Goal: Task Accomplishment & Management: Use online tool/utility

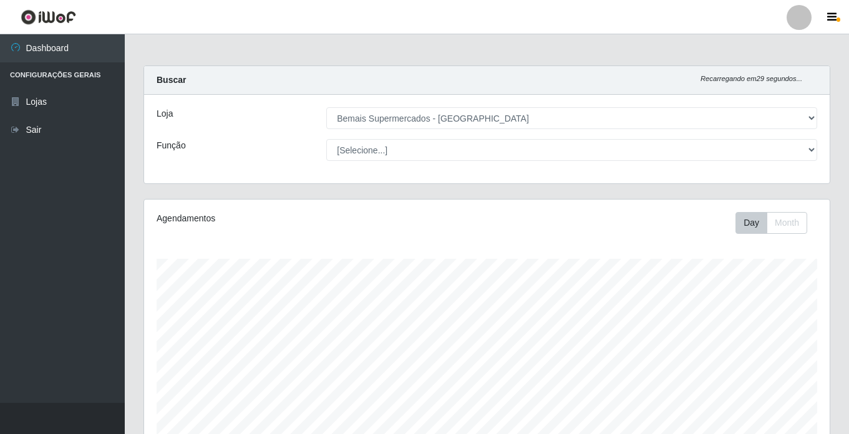
select select "250"
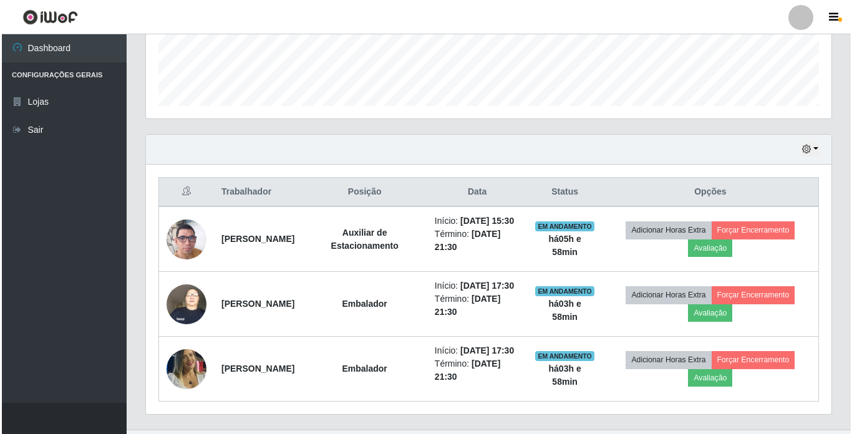
scroll to position [359, 0]
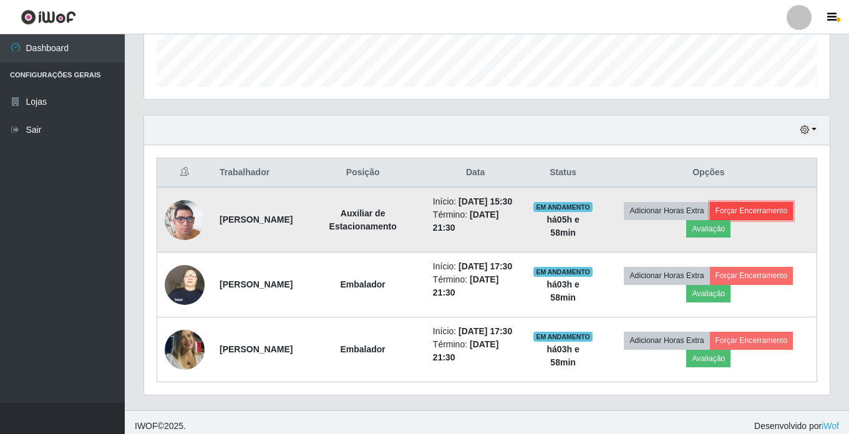
click at [768, 215] on button "Forçar Encerramento" at bounding box center [752, 210] width 84 height 17
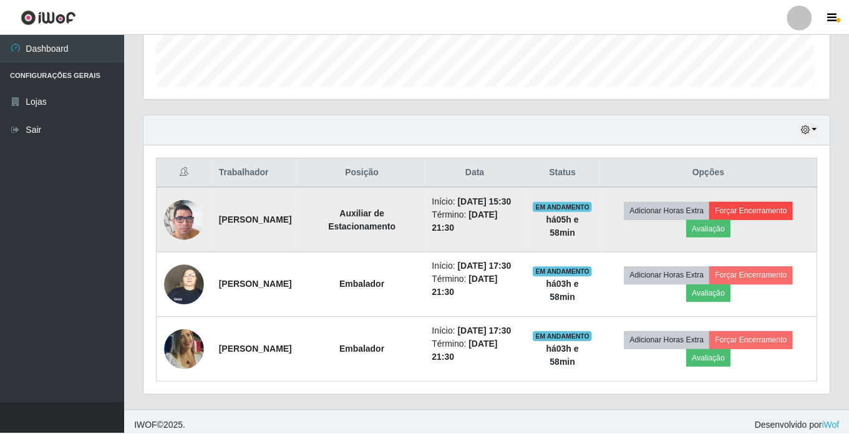
scroll to position [259, 680]
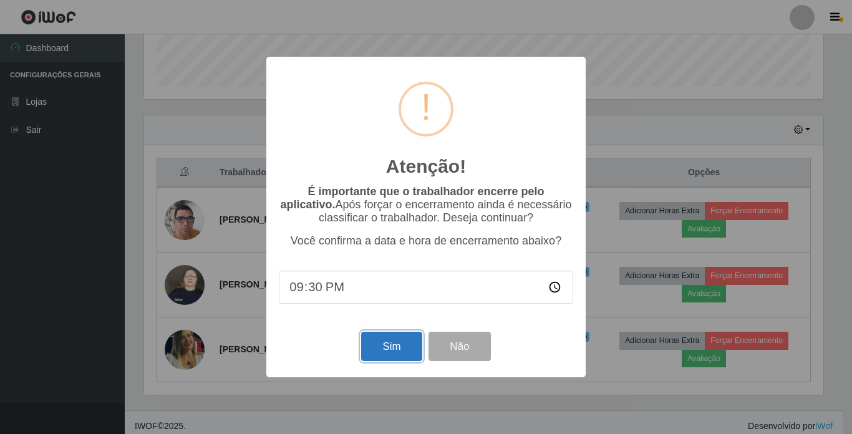
click at [376, 353] on button "Sim" at bounding box center [391, 346] width 61 height 29
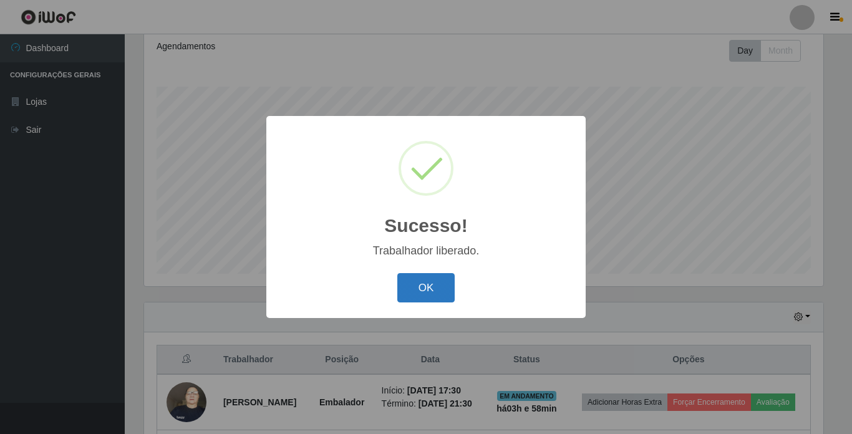
click at [434, 288] on button "OK" at bounding box center [427, 287] width 58 height 29
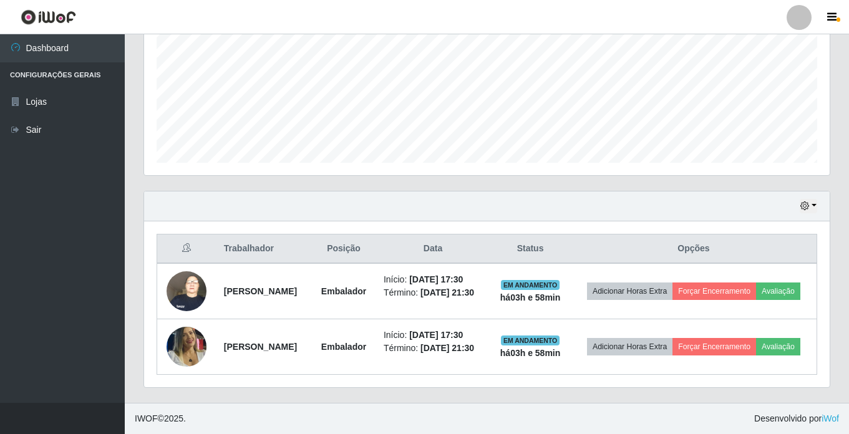
scroll to position [302, 0]
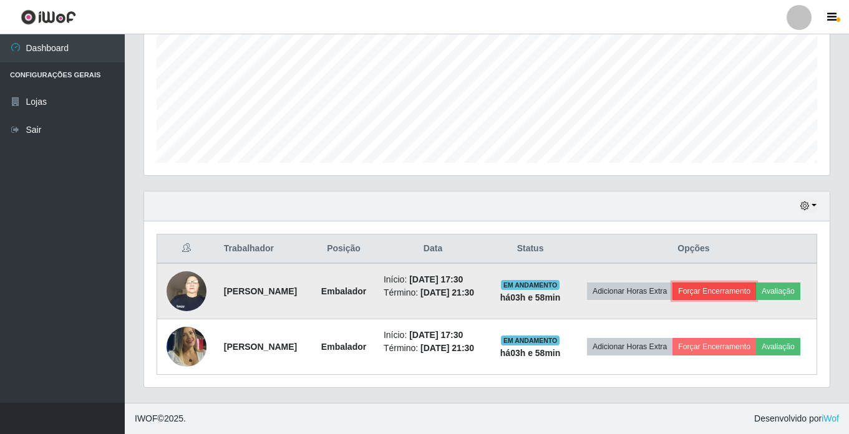
click at [756, 283] on button "Forçar Encerramento" at bounding box center [715, 291] width 84 height 17
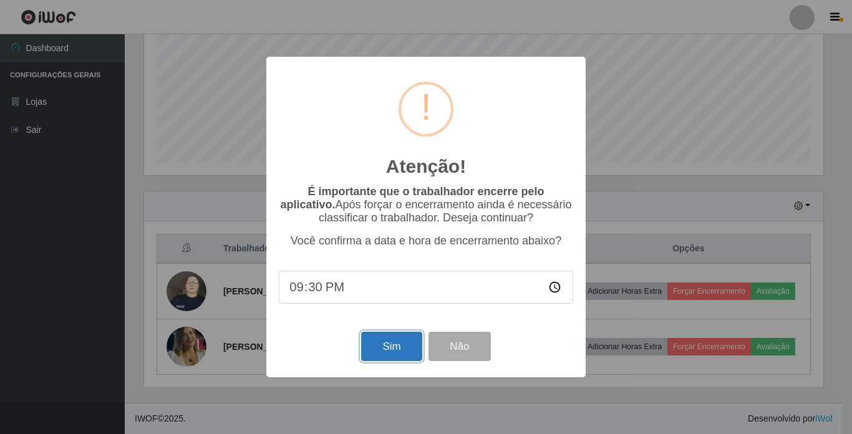
click at [403, 349] on button "Sim" at bounding box center [391, 346] width 61 height 29
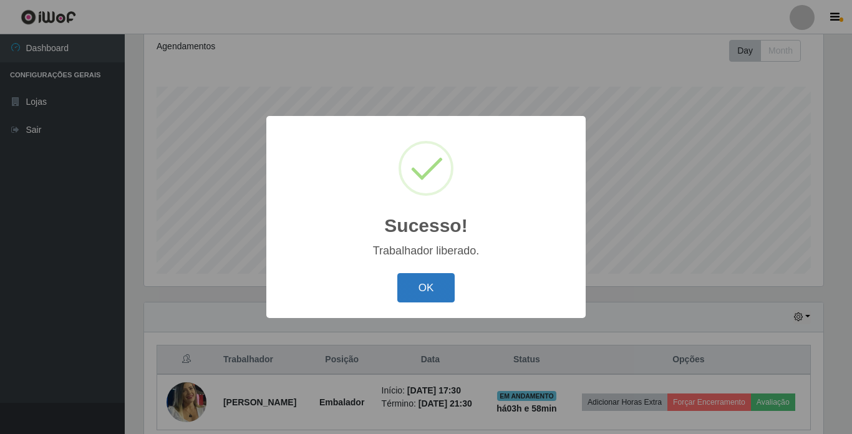
click at [413, 287] on button "OK" at bounding box center [427, 287] width 58 height 29
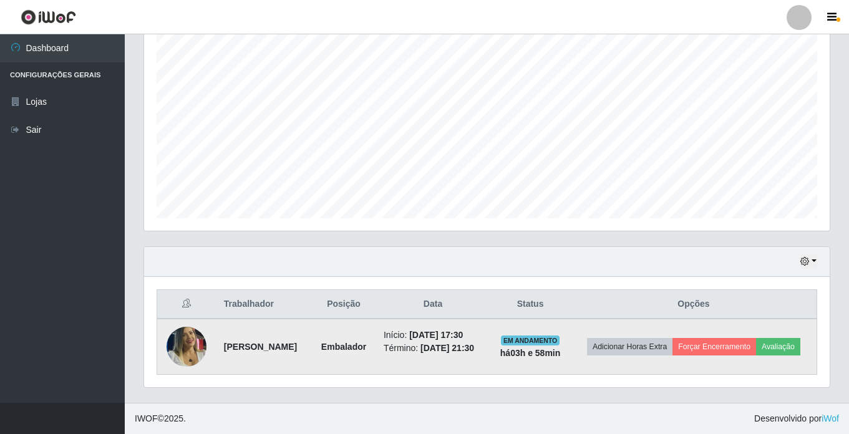
scroll to position [237, 0]
click at [756, 338] on button "Forçar Encerramento" at bounding box center [715, 346] width 84 height 17
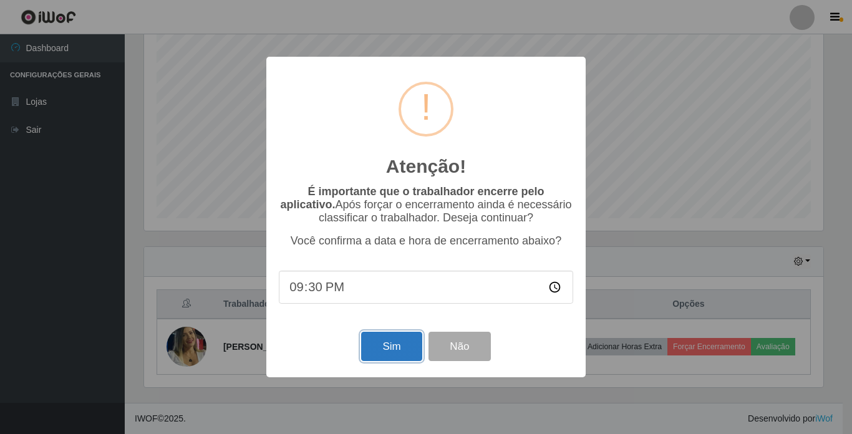
click at [382, 343] on button "Sim" at bounding box center [391, 346] width 61 height 29
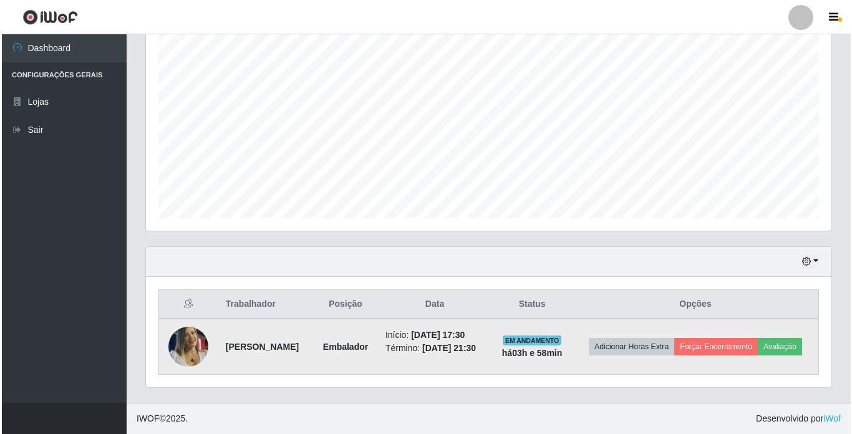
scroll to position [0, 0]
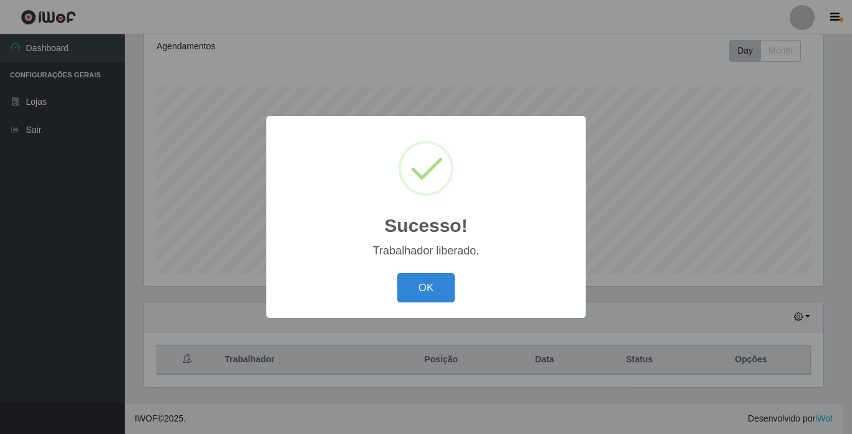
drag, startPoint x: 419, startPoint y: 284, endPoint x: 441, endPoint y: 272, distance: 25.4
click at [421, 284] on button "OK" at bounding box center [427, 287] width 58 height 29
